Goal: Information Seeking & Learning: Learn about a topic

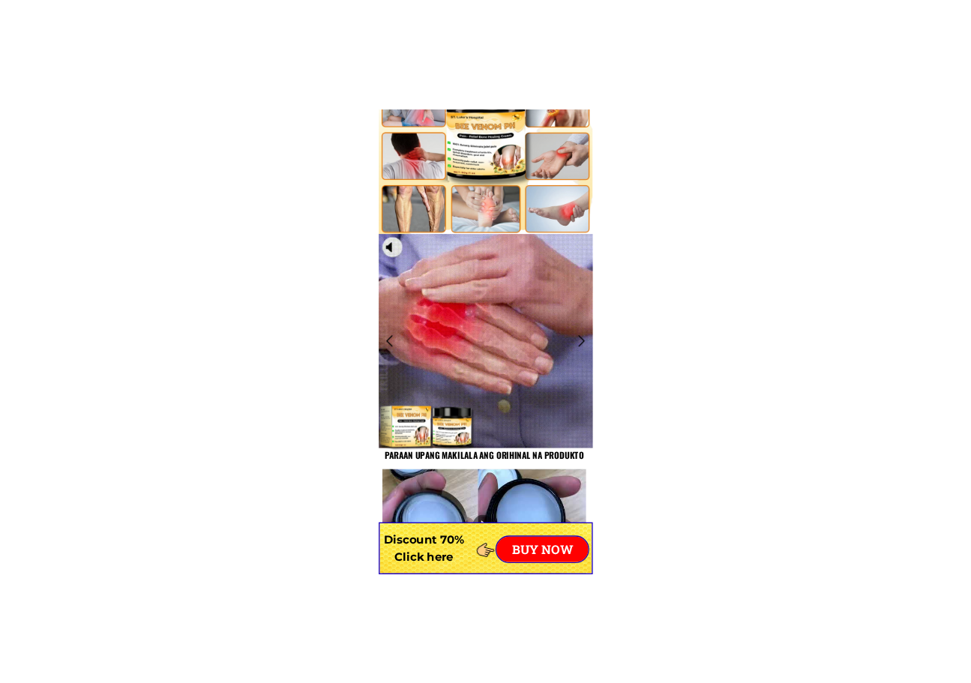
scroll to position [1050, 0]
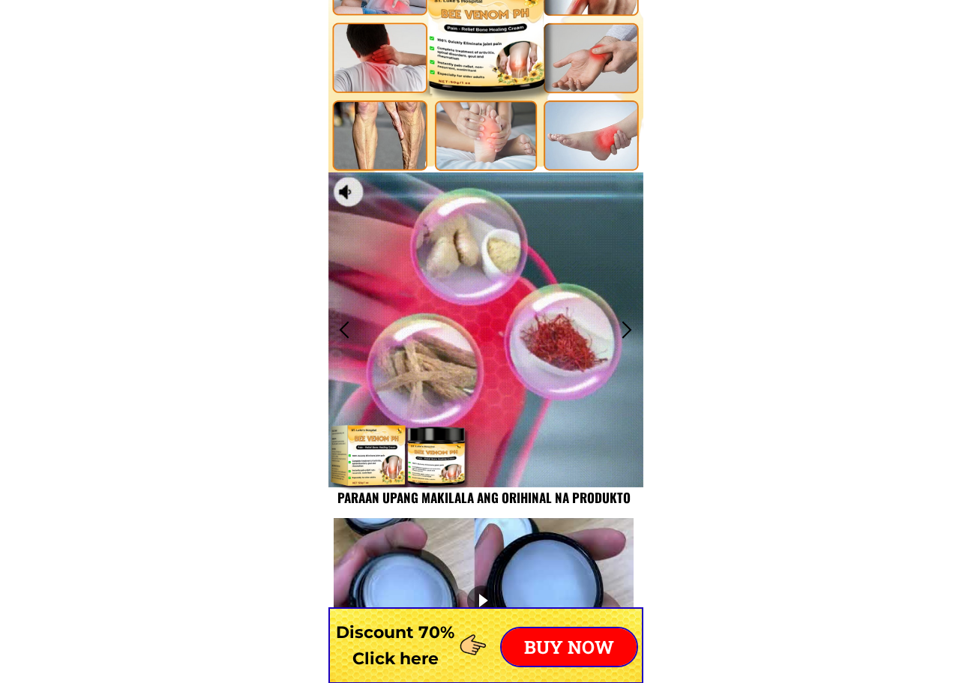
click at [626, 320] on div at bounding box center [627, 329] width 25 height 25
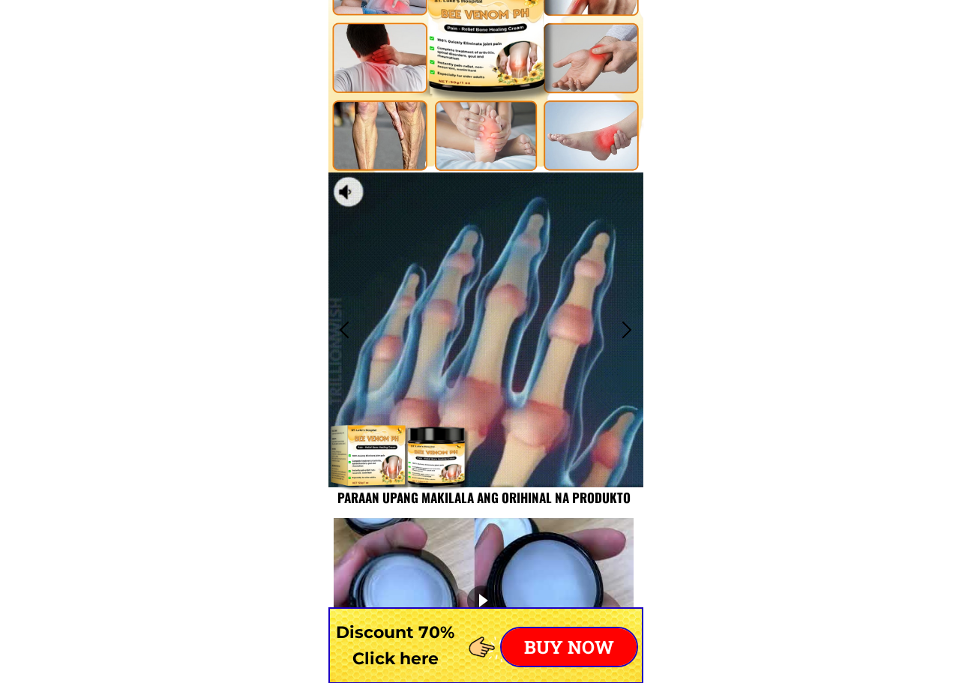
click at [626, 326] on div at bounding box center [627, 329] width 25 height 25
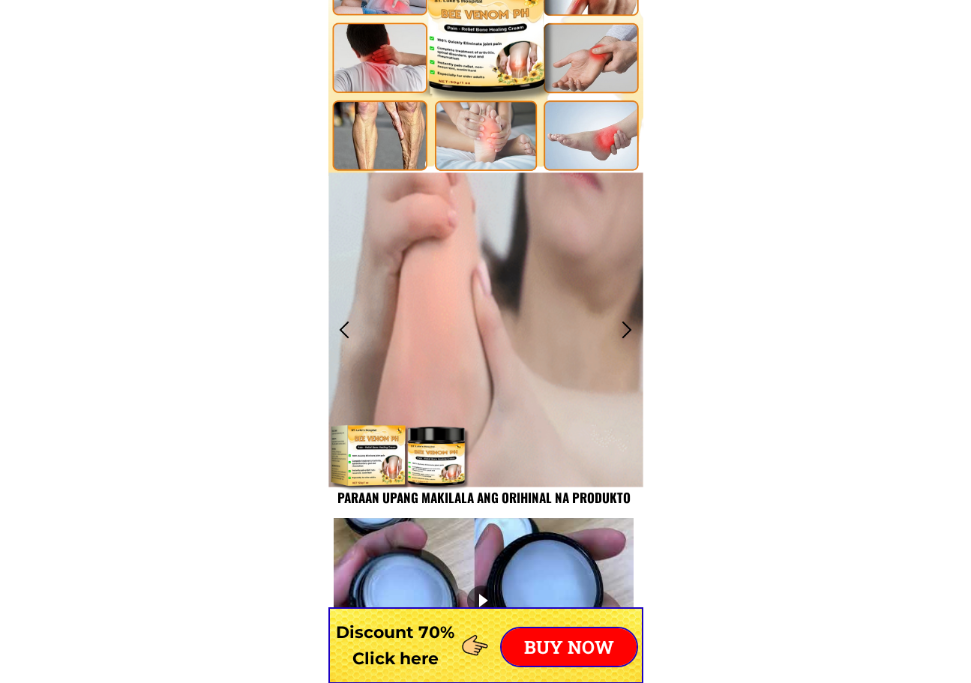
click at [626, 326] on div at bounding box center [627, 329] width 25 height 25
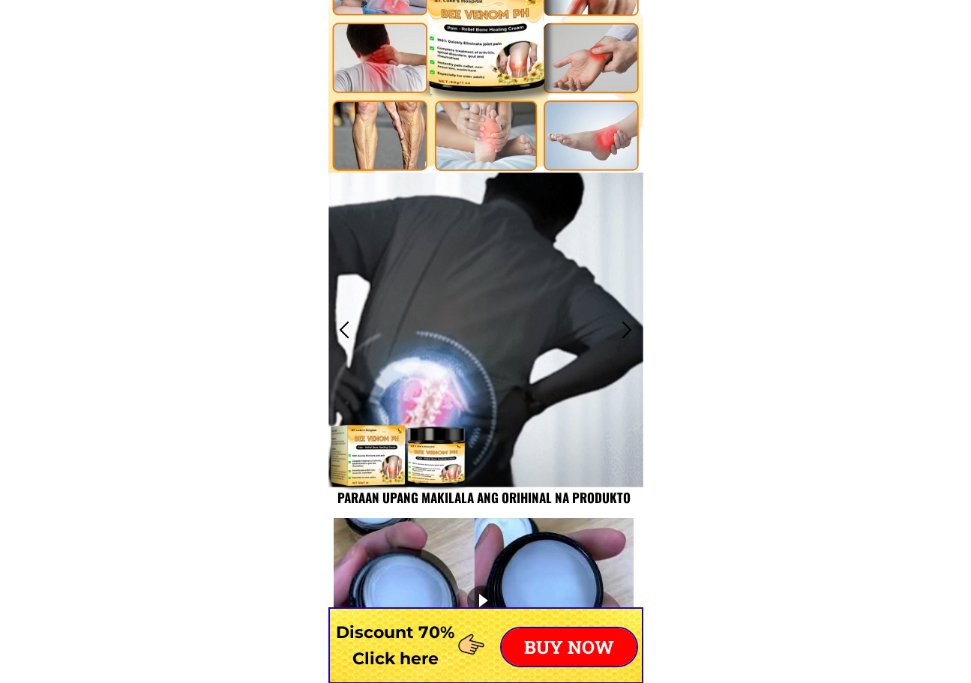
click at [626, 326] on div at bounding box center [627, 329] width 25 height 25
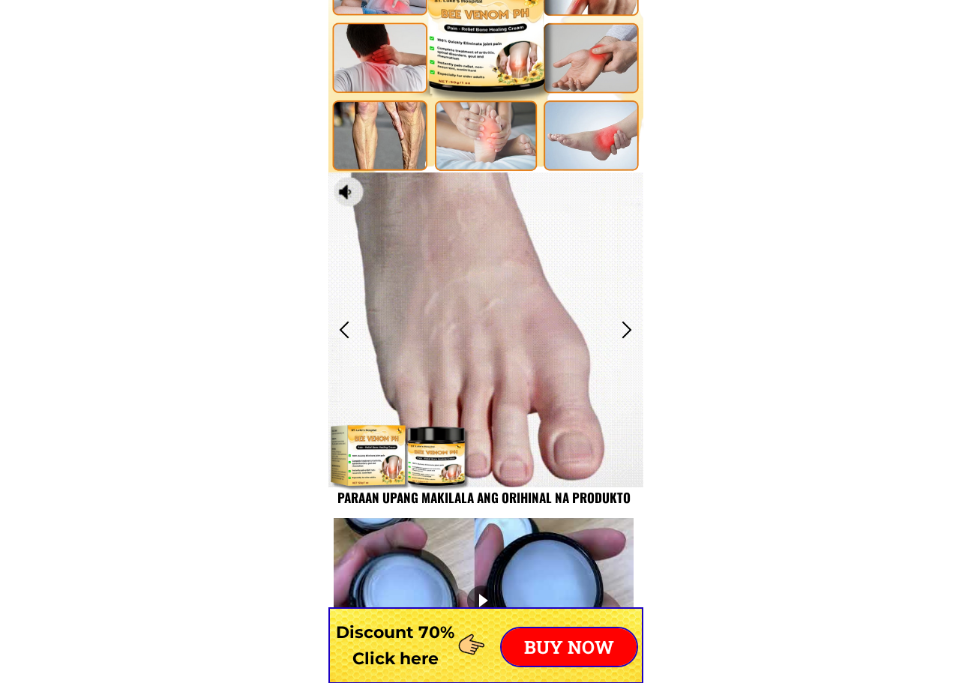
click at [626, 326] on div at bounding box center [627, 329] width 25 height 25
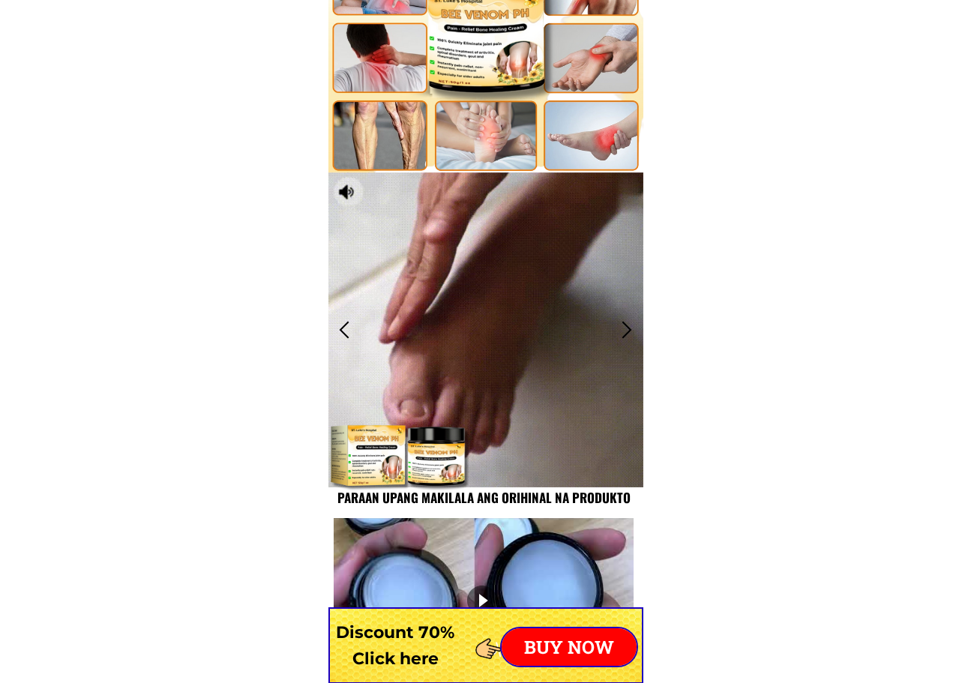
click at [626, 326] on div at bounding box center [627, 329] width 25 height 25
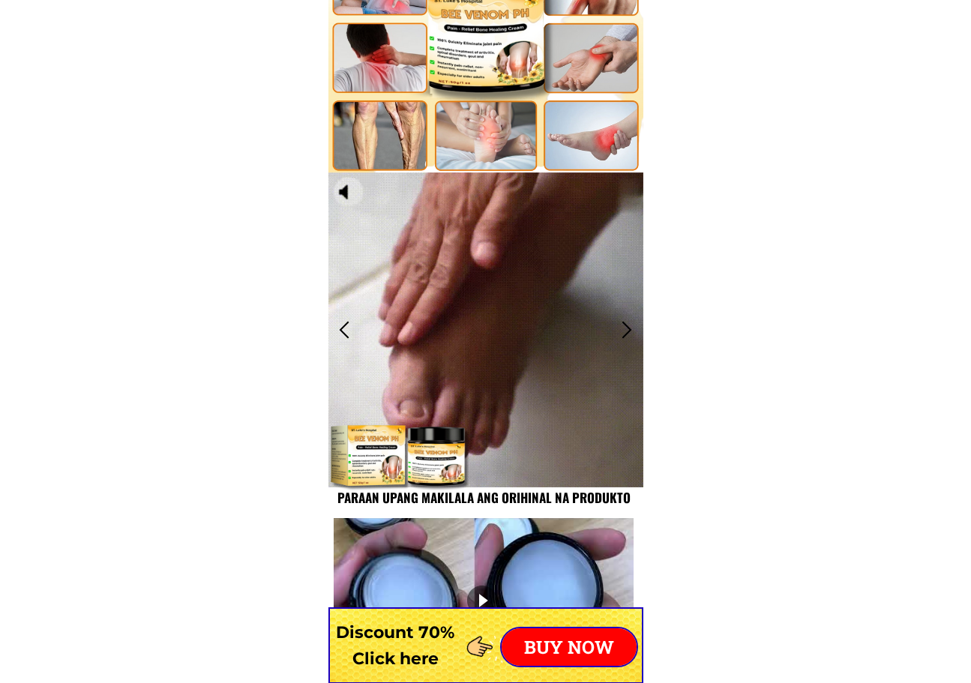
click at [626, 326] on div at bounding box center [627, 329] width 25 height 25
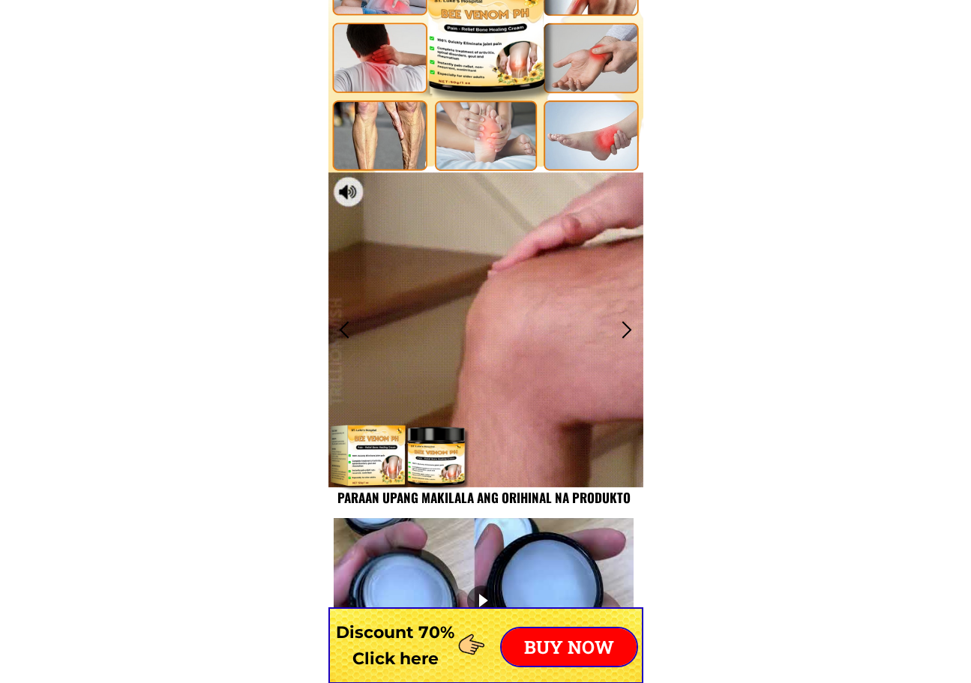
click at [345, 330] on div at bounding box center [344, 329] width 25 height 25
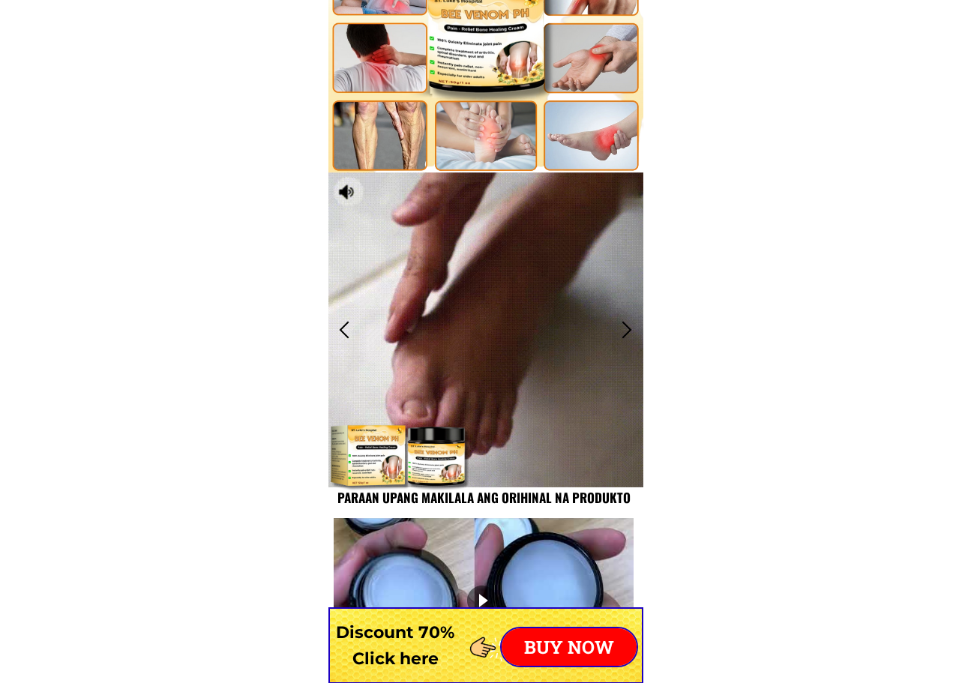
click at [345, 330] on div at bounding box center [344, 329] width 25 height 25
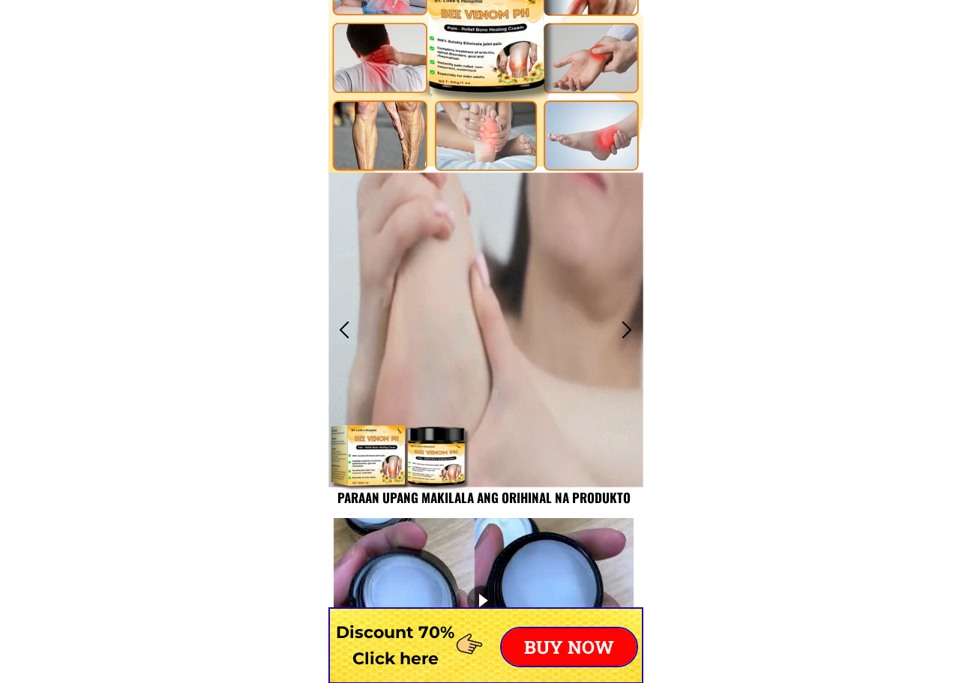
click at [345, 330] on div at bounding box center [344, 329] width 25 height 25
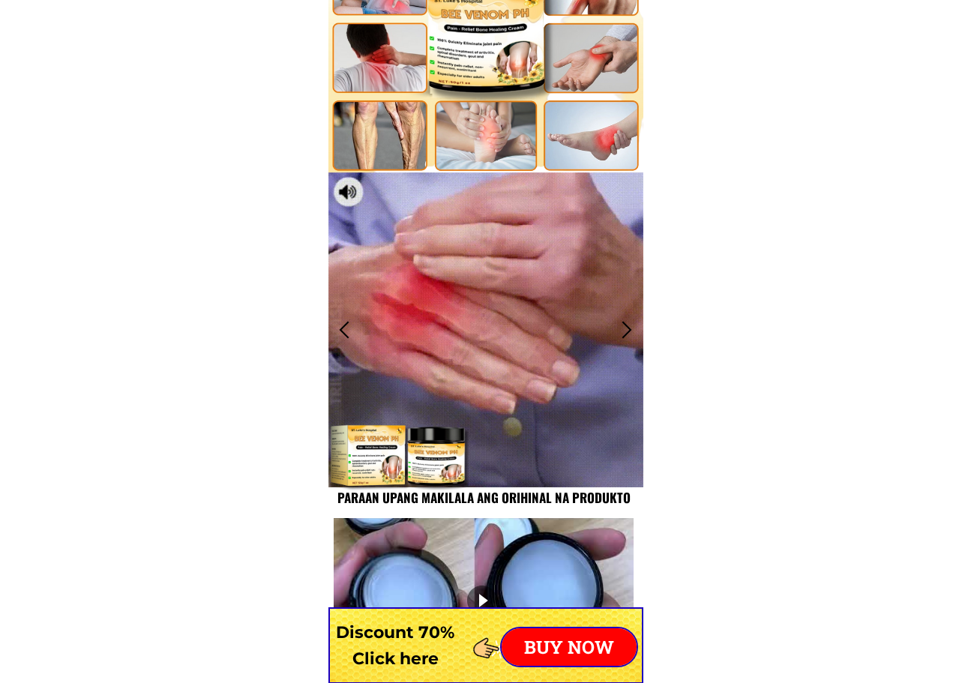
click at [345, 330] on div at bounding box center [344, 329] width 25 height 25
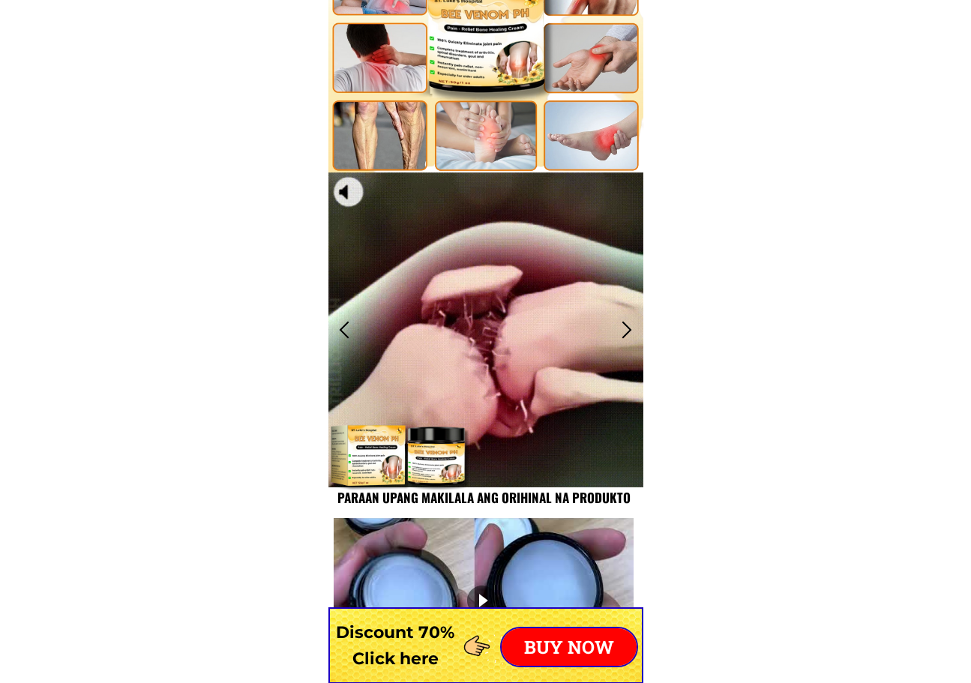
click at [548, 318] on div at bounding box center [486, 330] width 315 height 315
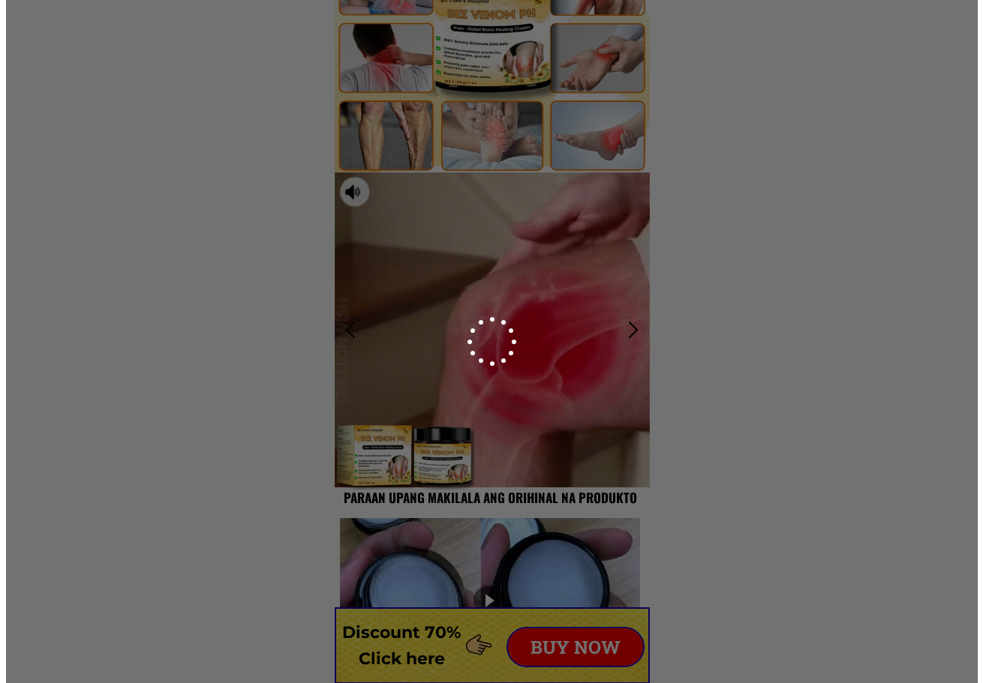
scroll to position [0, 0]
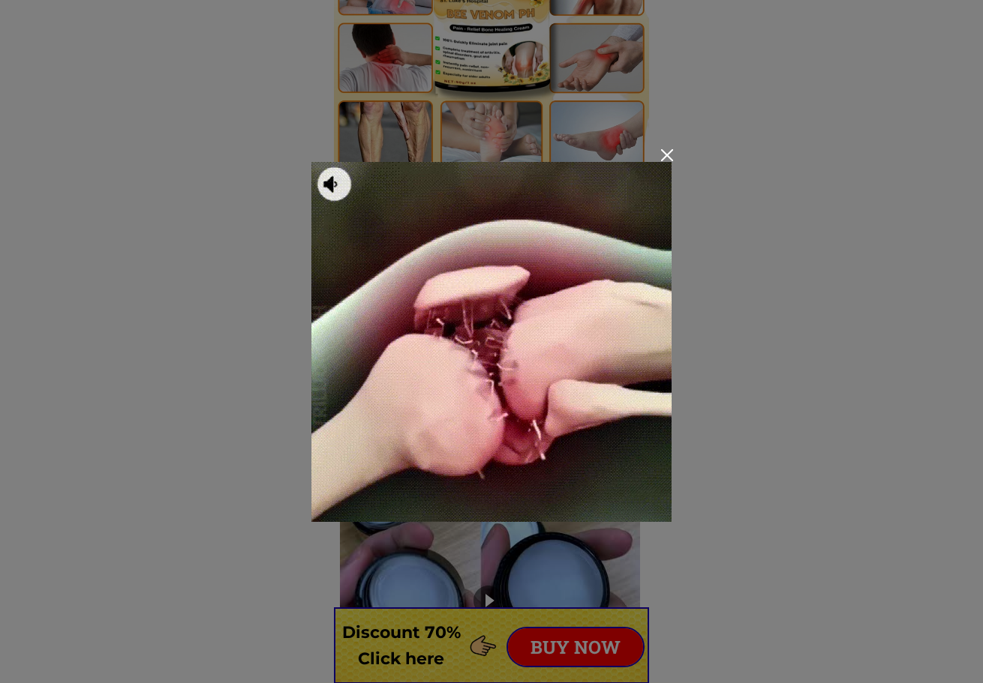
click at [478, 327] on img at bounding box center [491, 342] width 360 height 360
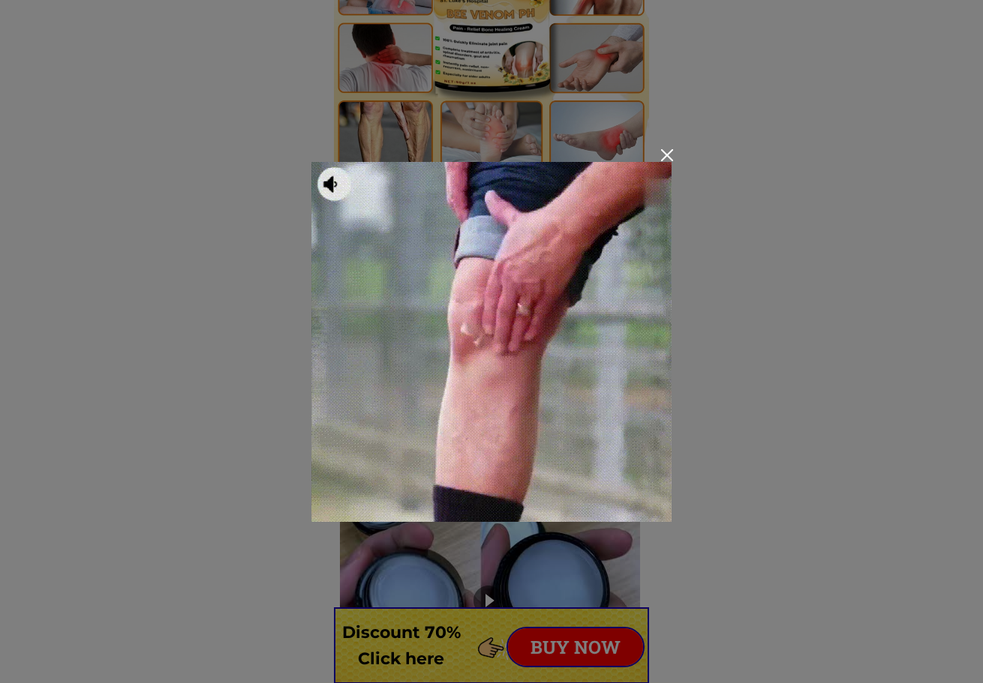
click at [746, 361] on div at bounding box center [491, 341] width 983 height 683
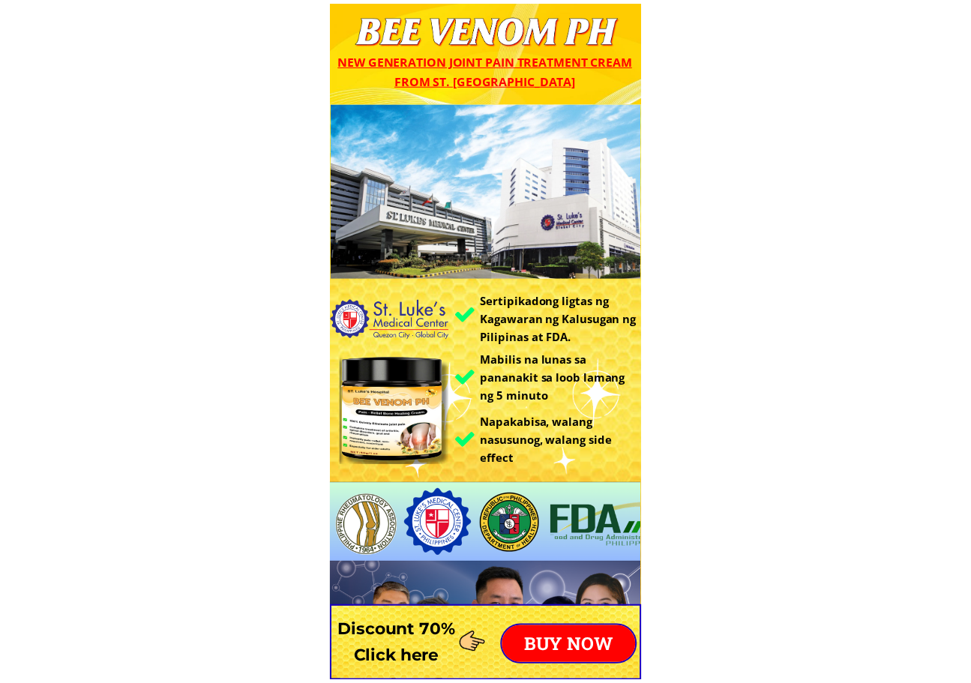
scroll to position [1050, 0]
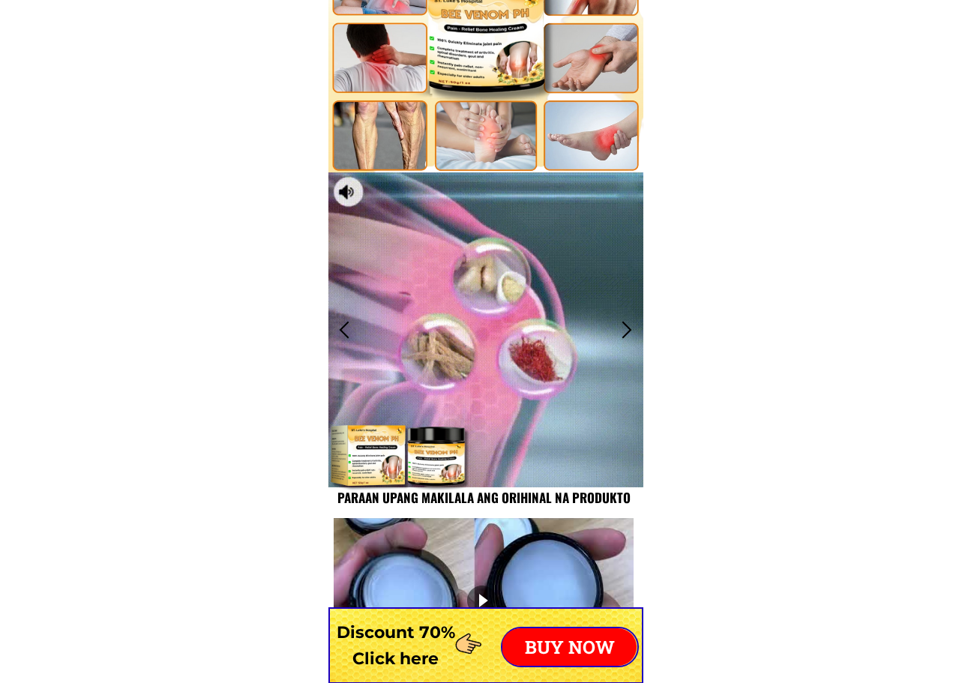
click at [620, 335] on div at bounding box center [627, 329] width 25 height 25
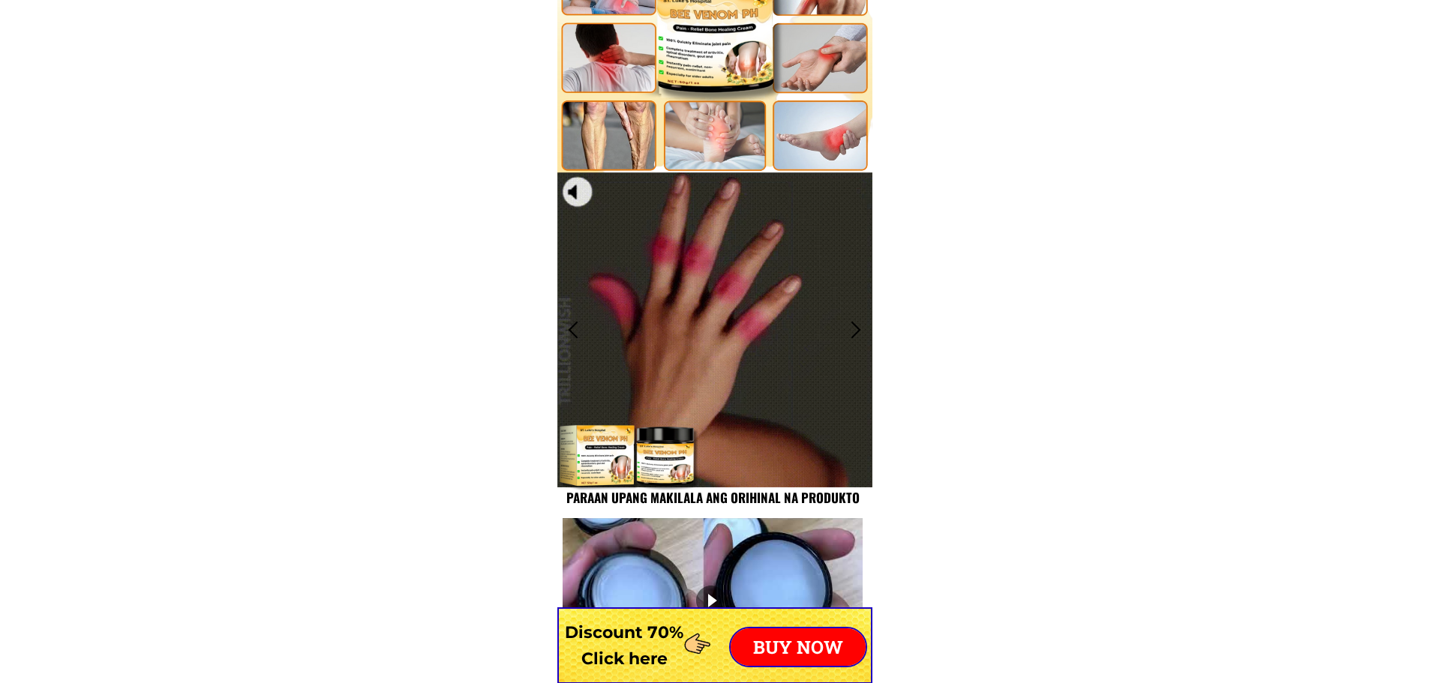
click at [848, 325] on div at bounding box center [856, 329] width 25 height 25
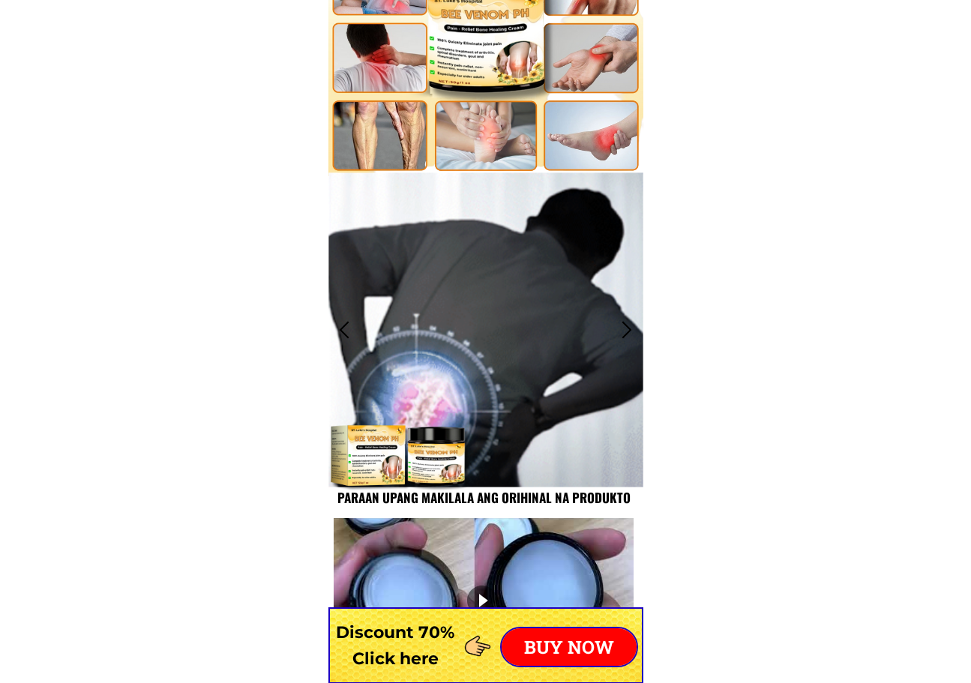
click at [625, 326] on div at bounding box center [627, 329] width 25 height 25
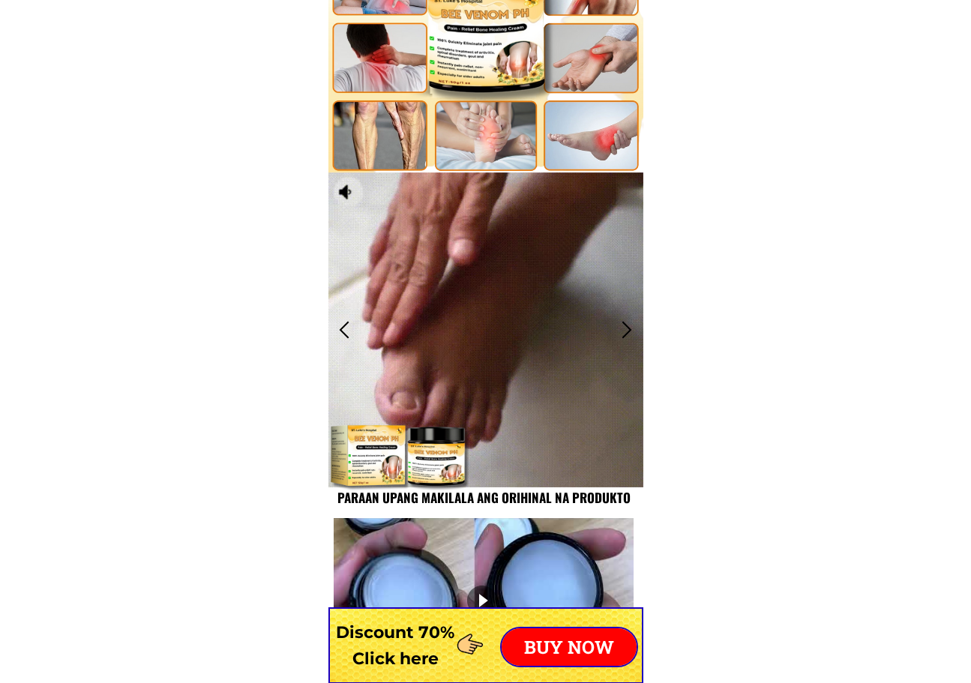
drag, startPoint x: 520, startPoint y: 304, endPoint x: 794, endPoint y: 227, distance: 285.2
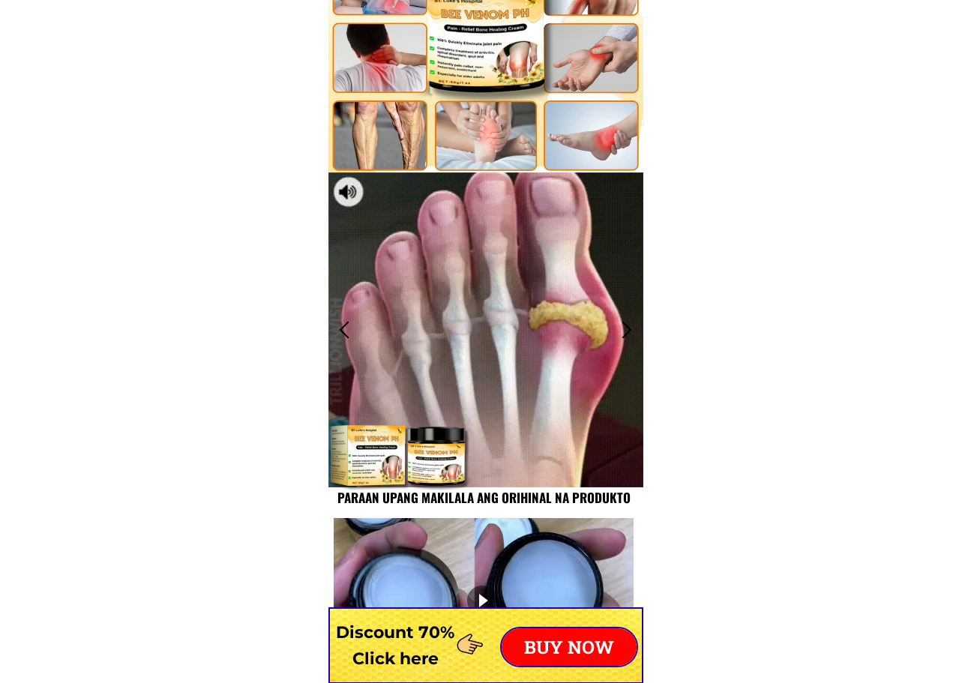
click at [632, 340] on div at bounding box center [627, 329] width 25 height 25
